Goal: Find specific page/section: Find specific page/section

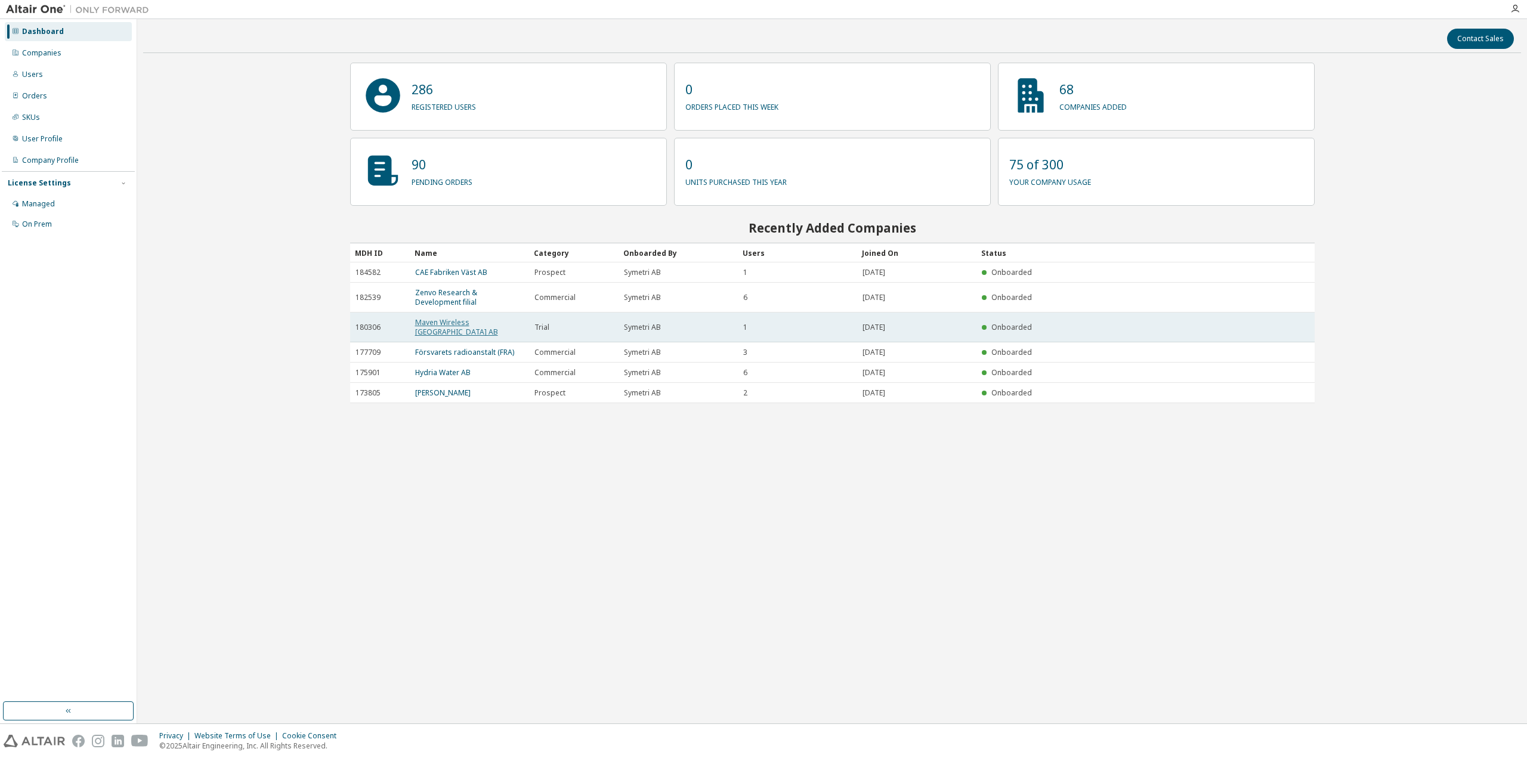
click at [463, 321] on link "Maven Wireless [GEOGRAPHIC_DATA] AB" at bounding box center [456, 327] width 83 height 20
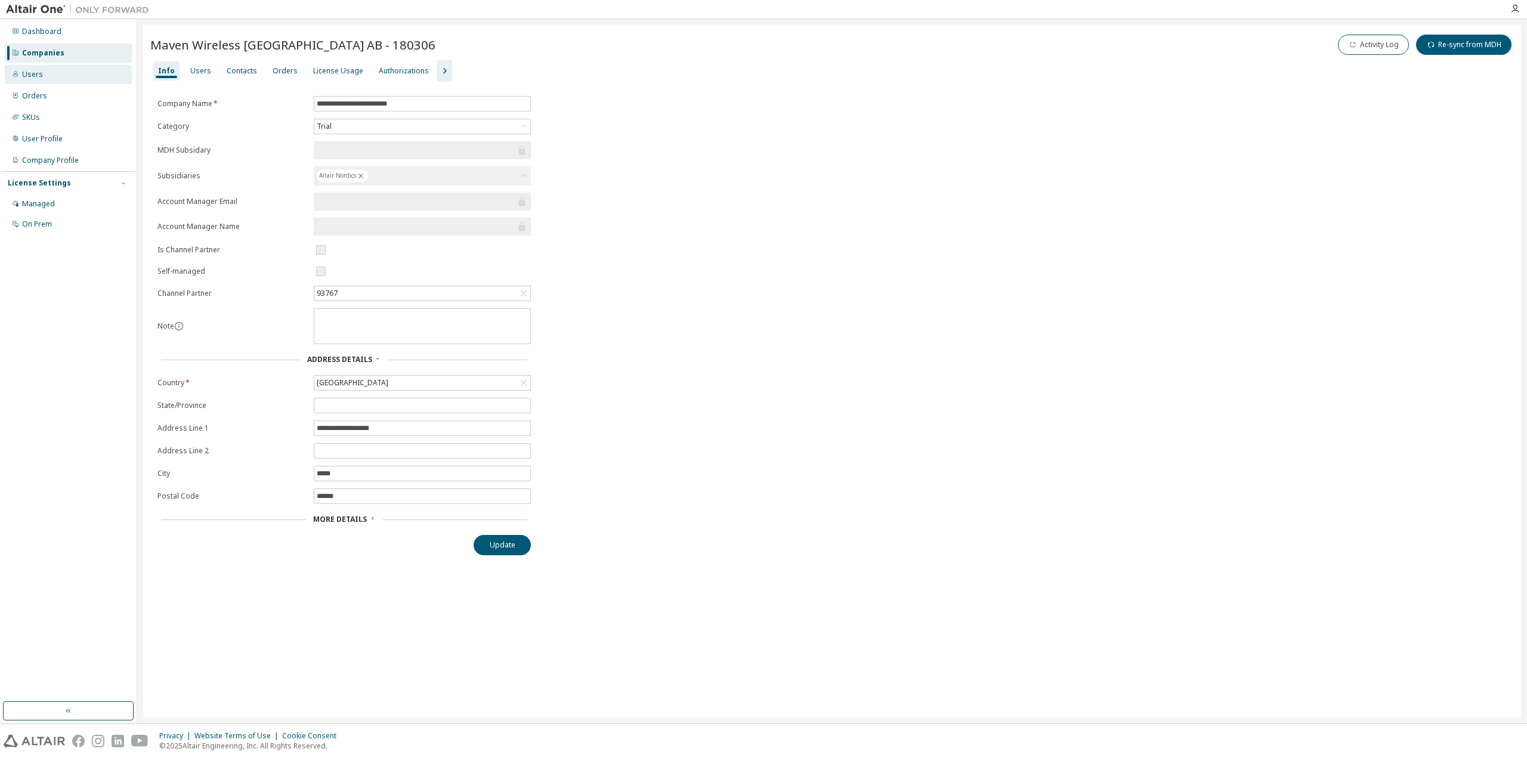
click at [48, 76] on div "Users" at bounding box center [68, 74] width 127 height 19
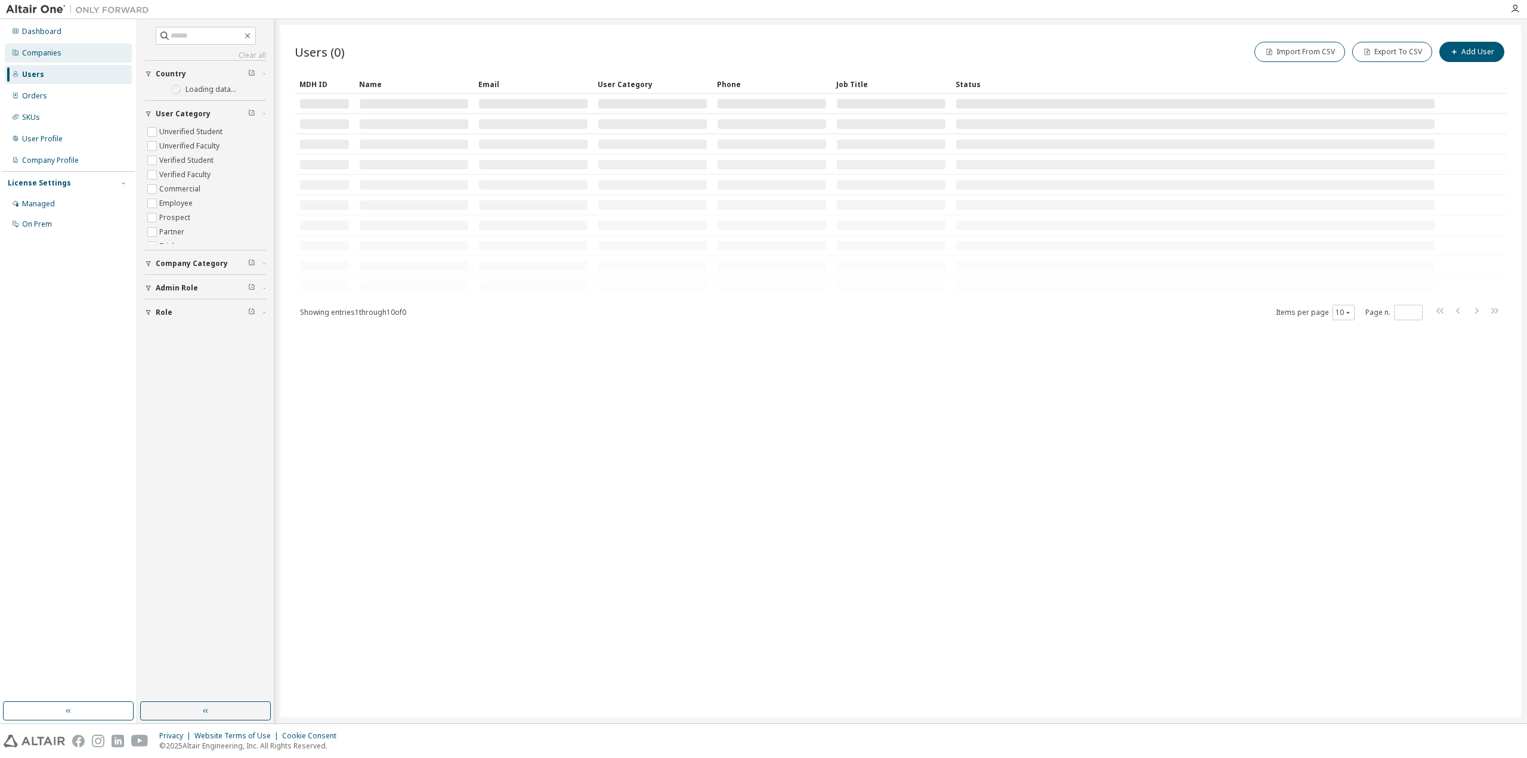
click at [50, 57] on div "Companies" at bounding box center [68, 53] width 127 height 19
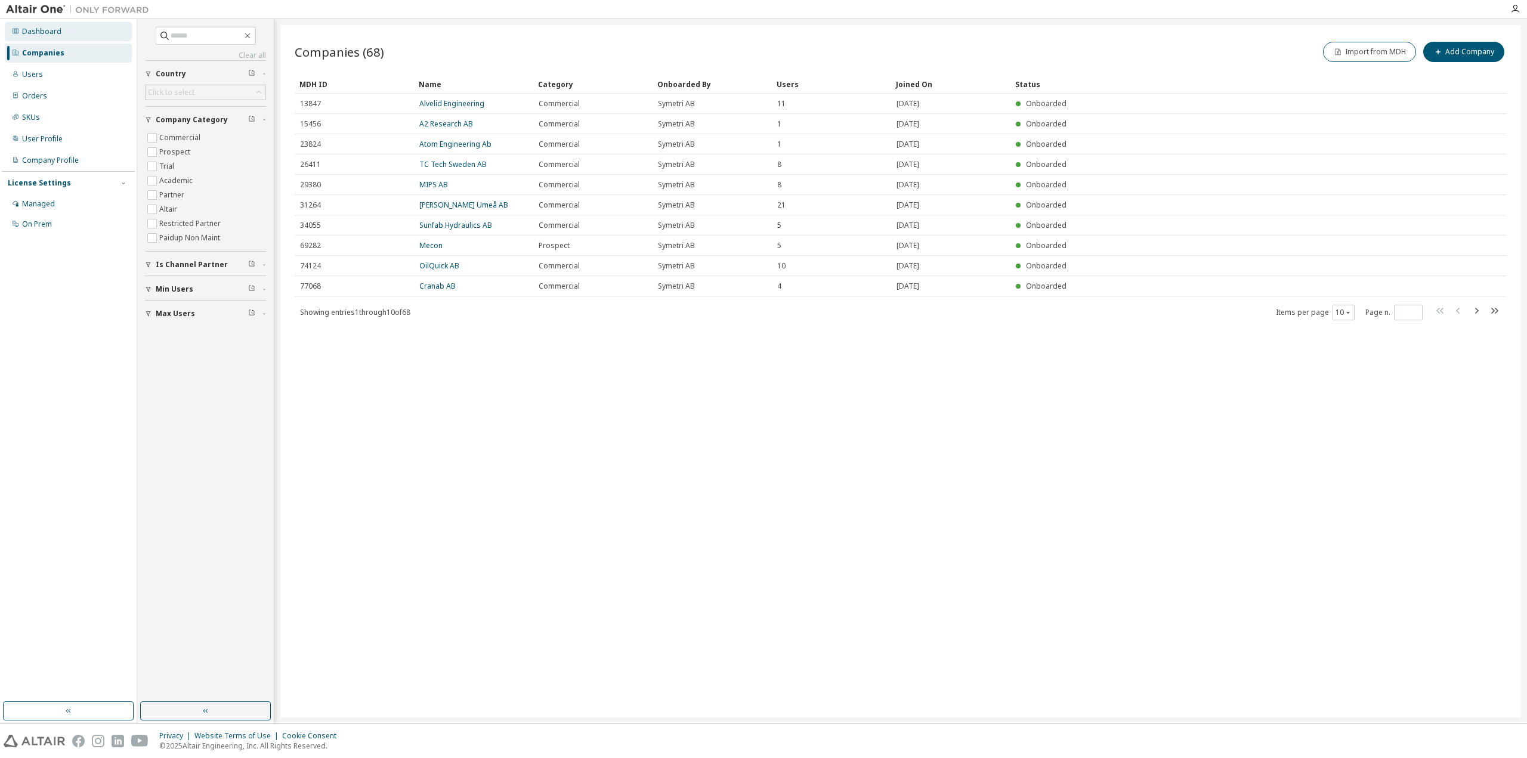
click at [61, 35] on div "Dashboard" at bounding box center [68, 31] width 127 height 19
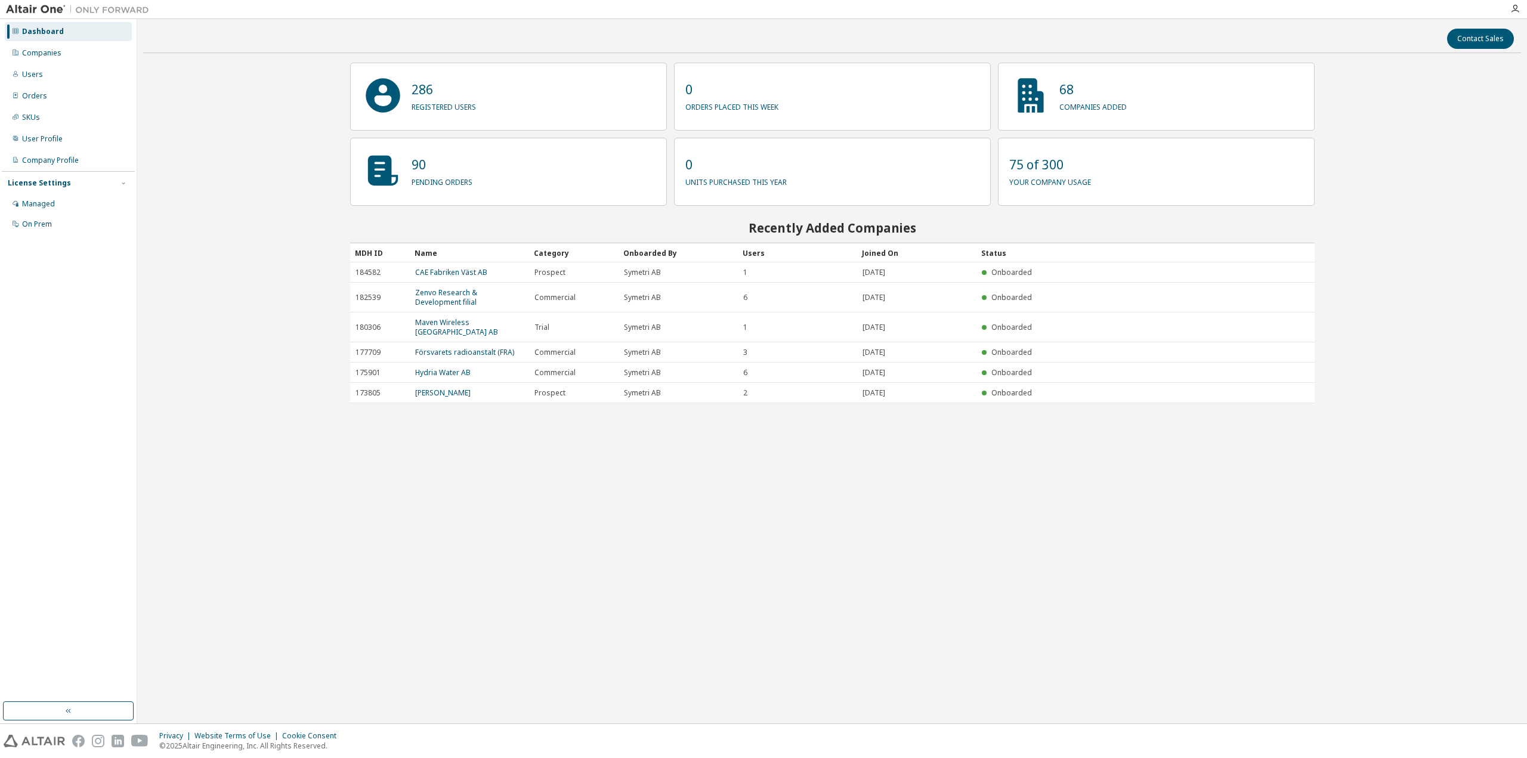
click at [1072, 87] on p "68" at bounding box center [1093, 90] width 67 height 18
click at [1065, 103] on p "companies added" at bounding box center [1093, 105] width 67 height 14
click at [431, 169] on p "90" at bounding box center [442, 165] width 61 height 18
click at [422, 187] on p "pending orders" at bounding box center [442, 181] width 61 height 14
click at [417, 160] on p "90" at bounding box center [442, 165] width 61 height 18
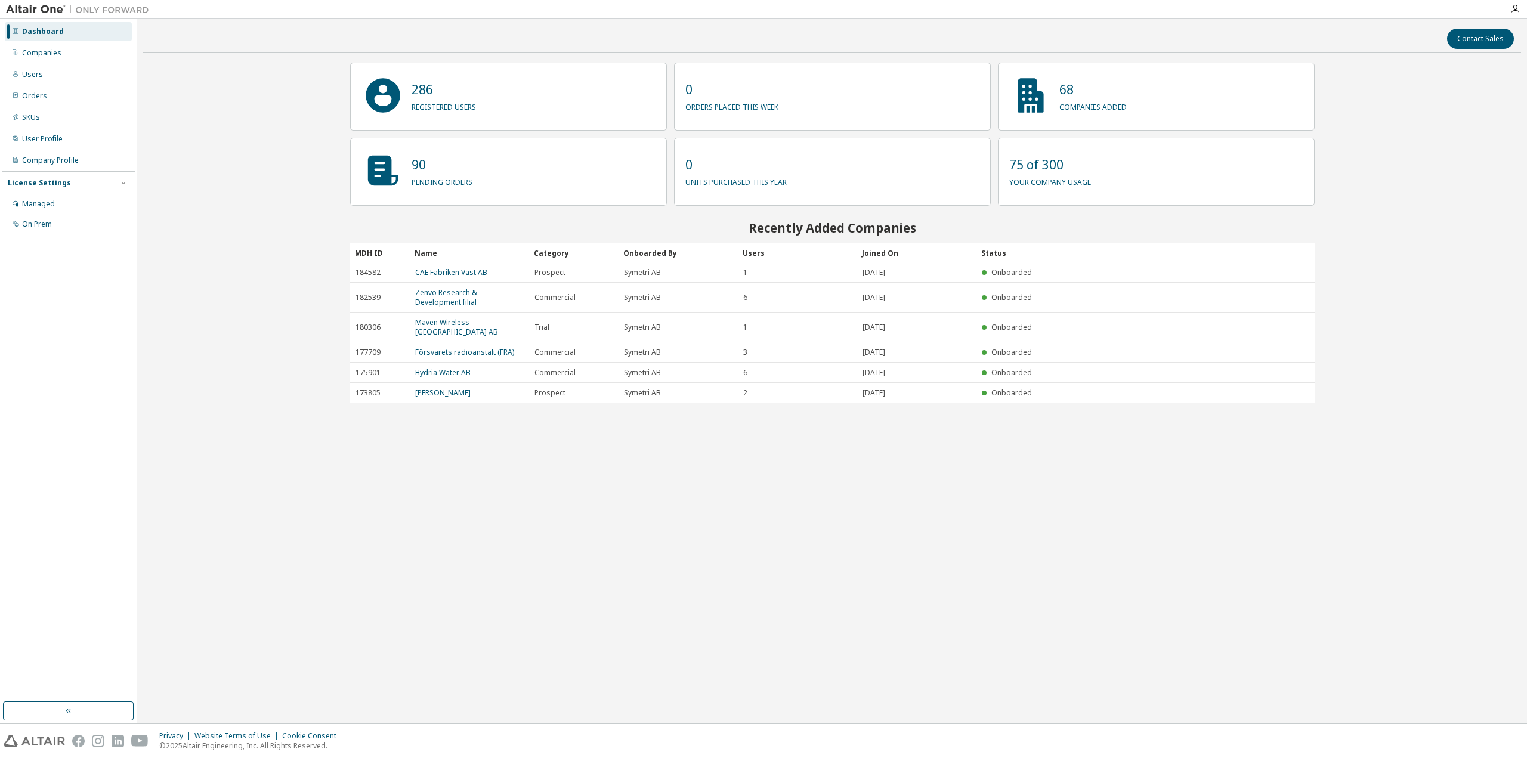
click at [421, 87] on p "286" at bounding box center [444, 90] width 64 height 18
click at [854, 218] on div "286 registered users 0 orders placed this week 68 companies added 90 pending or…" at bounding box center [832, 233] width 965 height 341
click at [420, 95] on p "286" at bounding box center [444, 90] width 64 height 18
click at [749, 163] on p "0" at bounding box center [735, 165] width 101 height 18
drag, startPoint x: 747, startPoint y: 175, endPoint x: 747, endPoint y: 183, distance: 7.8
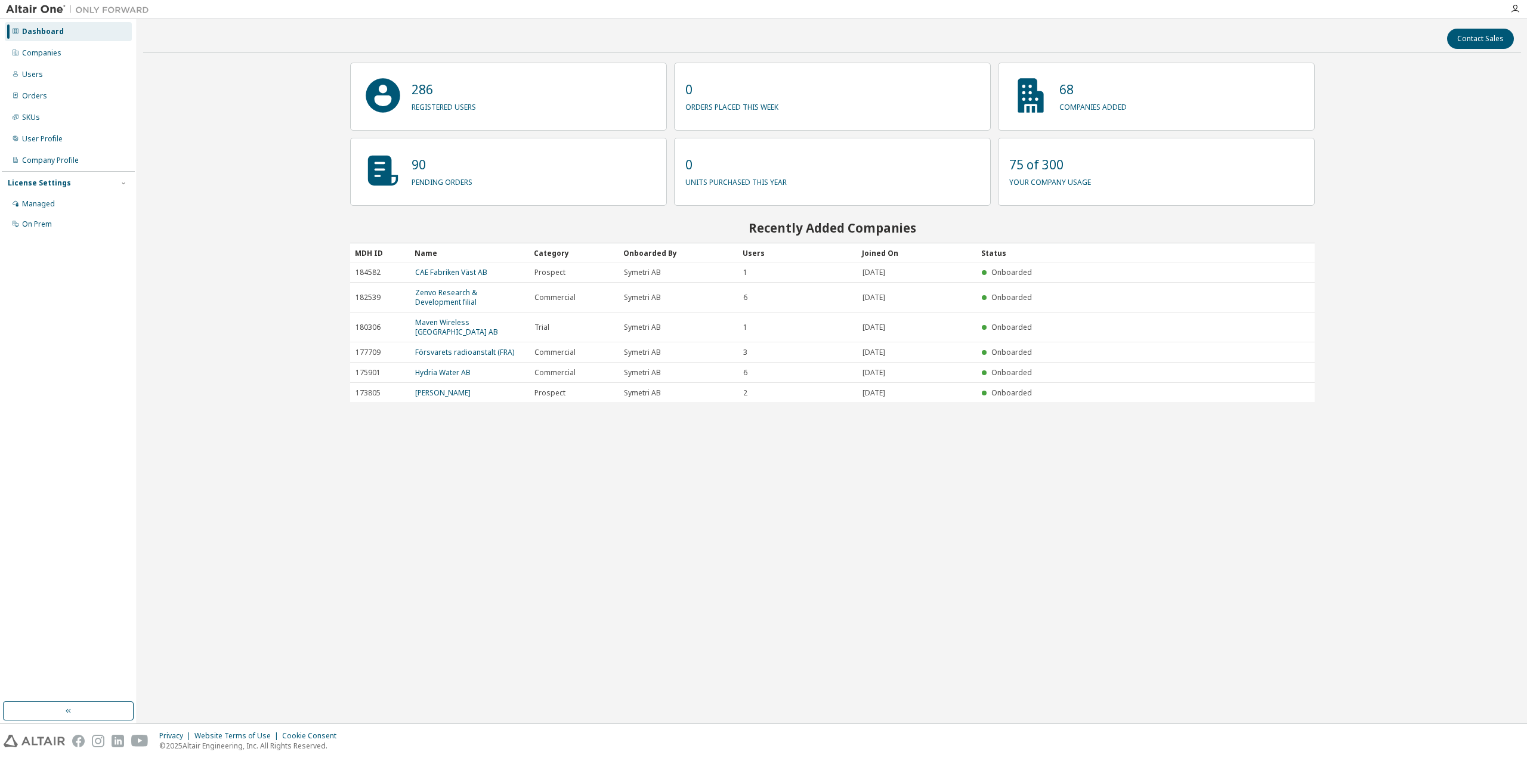
click at [747, 177] on p "units purchased this year" at bounding box center [735, 181] width 101 height 14
click at [747, 183] on p "units purchased this year" at bounding box center [735, 181] width 101 height 14
click at [751, 124] on div "0 orders placed this week" at bounding box center [832, 97] width 317 height 68
click at [753, 108] on p "orders placed this week" at bounding box center [731, 105] width 93 height 14
drag, startPoint x: 999, startPoint y: 127, endPoint x: 1028, endPoint y: 121, distance: 29.8
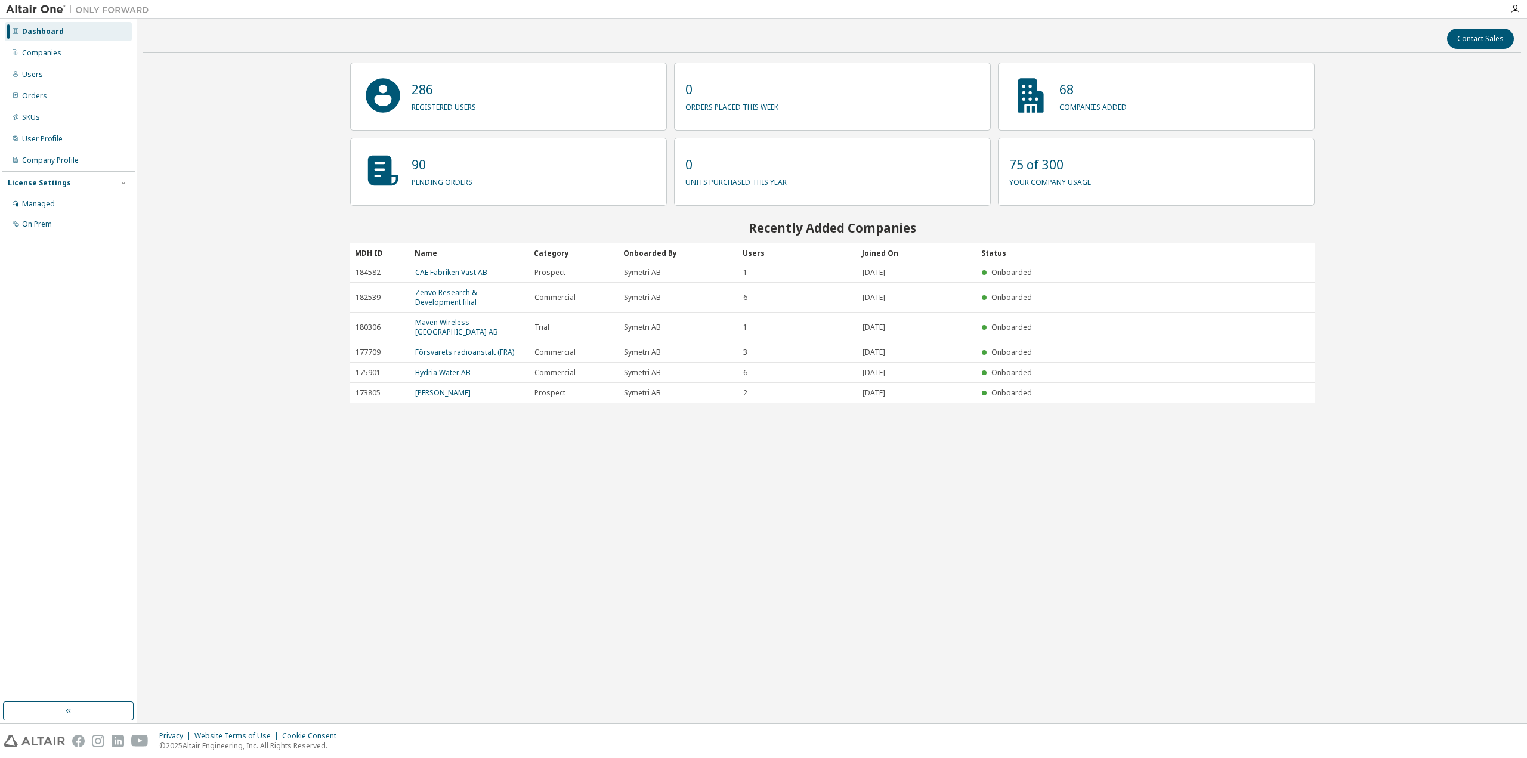
click at [999, 127] on div "68 companies added" at bounding box center [1156, 97] width 317 height 68
click at [1057, 112] on div "68 companies added" at bounding box center [1156, 97] width 317 height 68
click at [1074, 108] on p "companies added" at bounding box center [1093, 105] width 67 height 14
click at [1072, 95] on p "68" at bounding box center [1093, 90] width 67 height 18
click at [1057, 186] on p "your company usage" at bounding box center [1050, 181] width 82 height 14
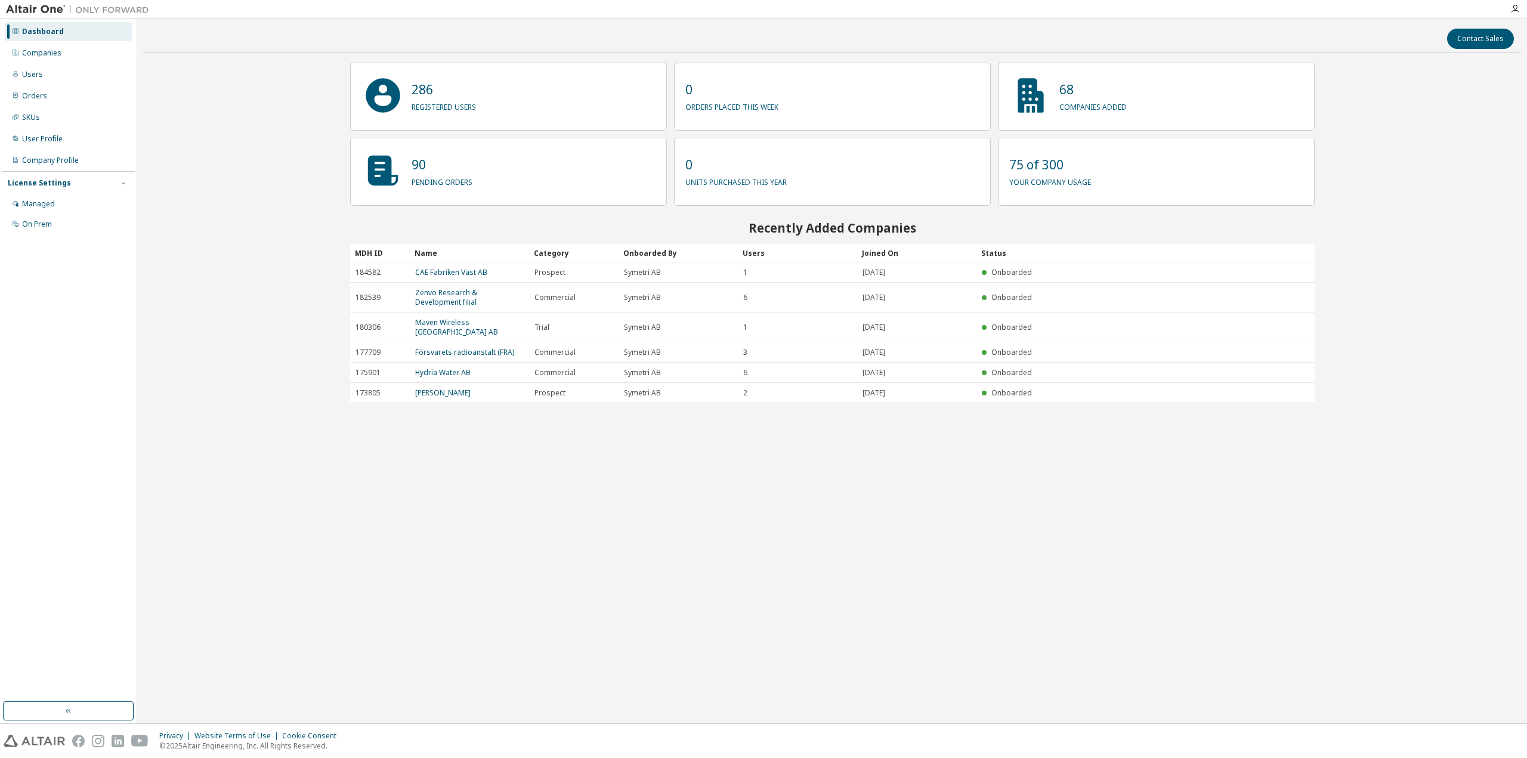
click at [1040, 170] on p "75 of 300" at bounding box center [1050, 165] width 82 height 18
click at [1045, 184] on p "your company usage" at bounding box center [1050, 181] width 82 height 14
click at [62, 45] on div "Companies" at bounding box center [68, 53] width 127 height 19
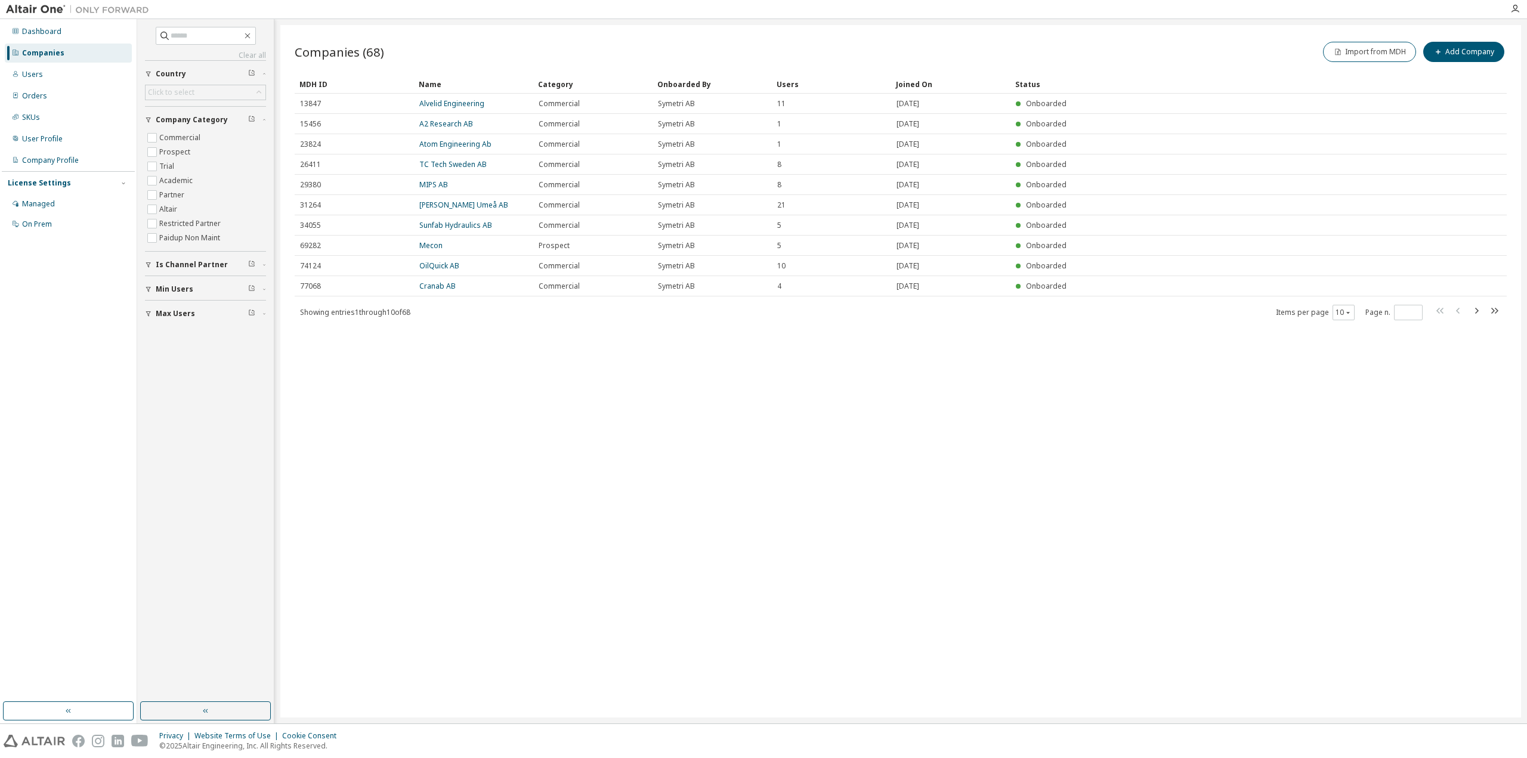
click at [202, 265] on span "Is Channel Partner" at bounding box center [192, 265] width 72 height 10
click at [51, 8] on img at bounding box center [80, 10] width 149 height 12
